Goal: Check status: Check status

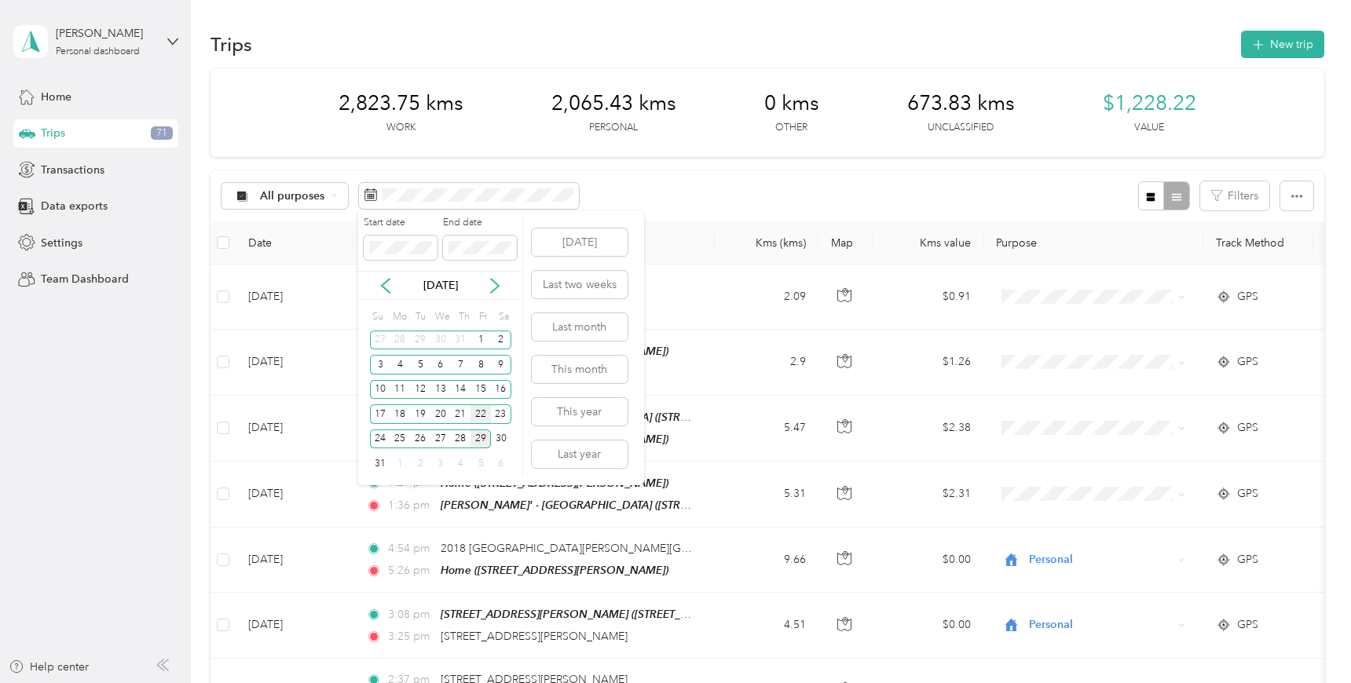
click at [482, 419] on div "22" at bounding box center [481, 415] width 20 height 20
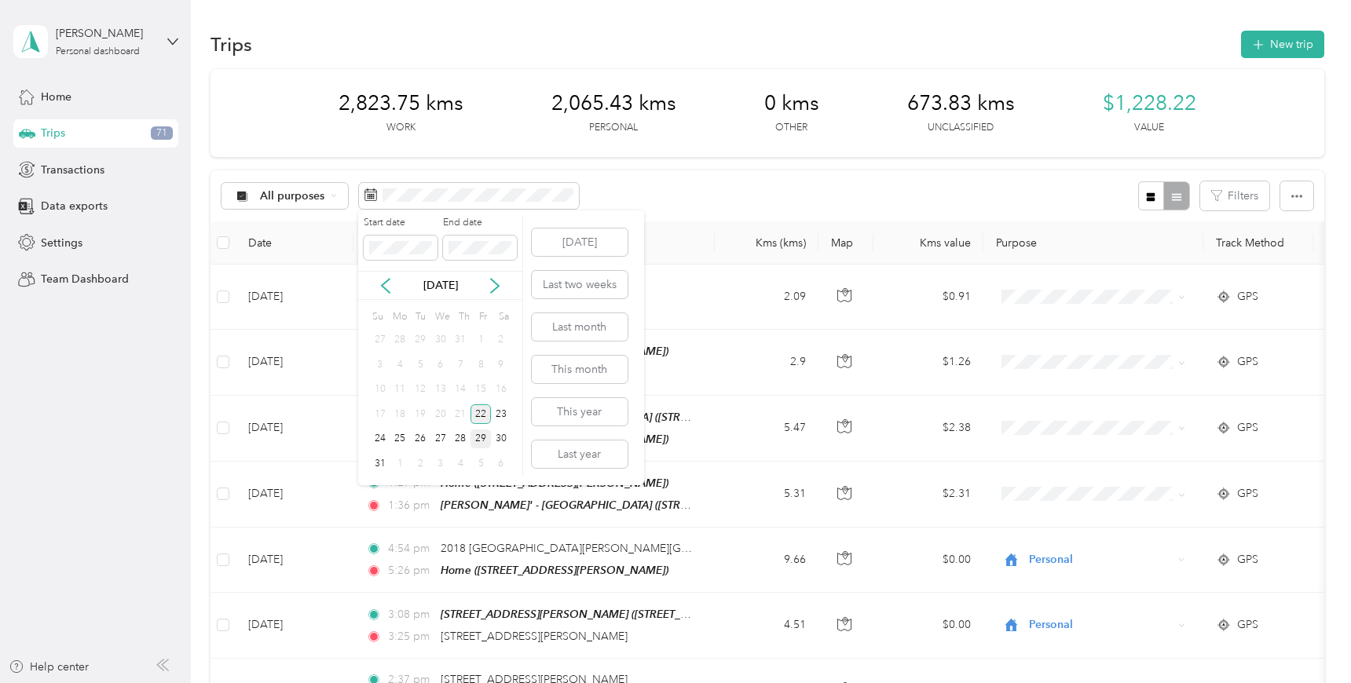
click at [482, 419] on div "22" at bounding box center [481, 415] width 20 height 20
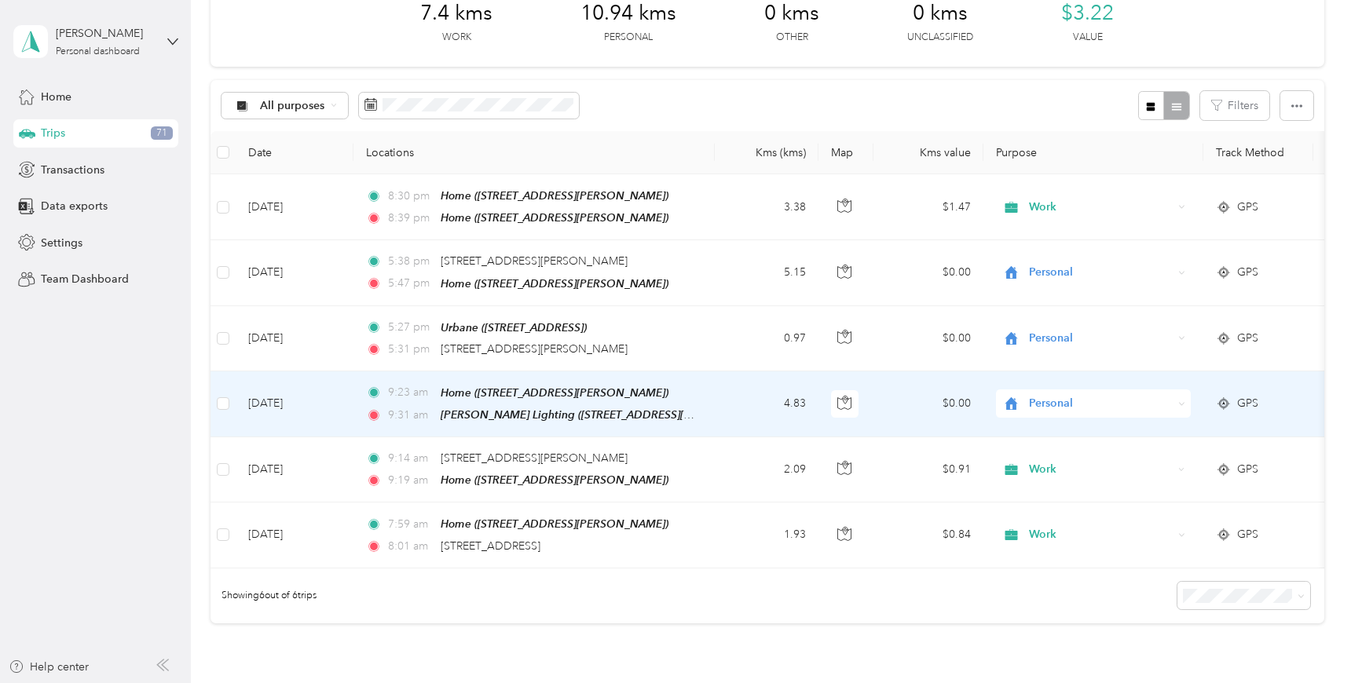
scroll to position [91, 0]
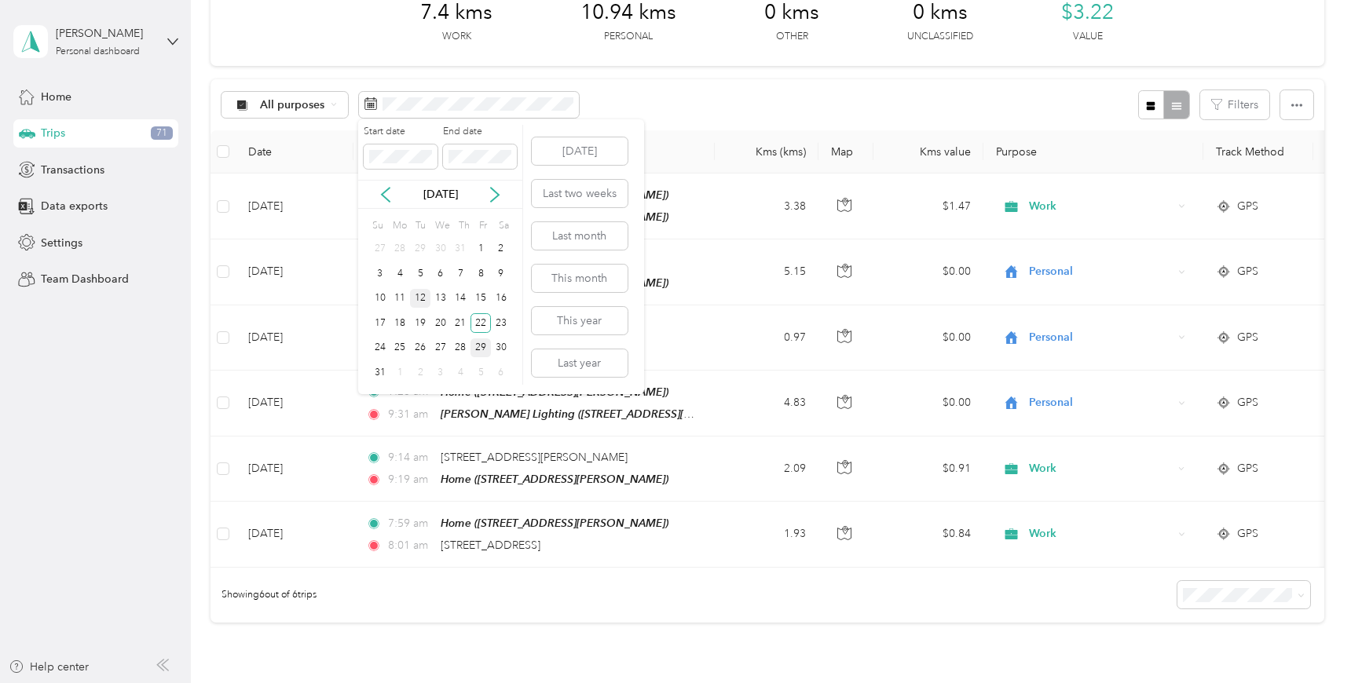
click at [425, 295] on div "12" at bounding box center [420, 299] width 20 height 20
click at [419, 298] on div "12" at bounding box center [420, 299] width 20 height 20
